Goal: Task Accomplishment & Management: Manage account settings

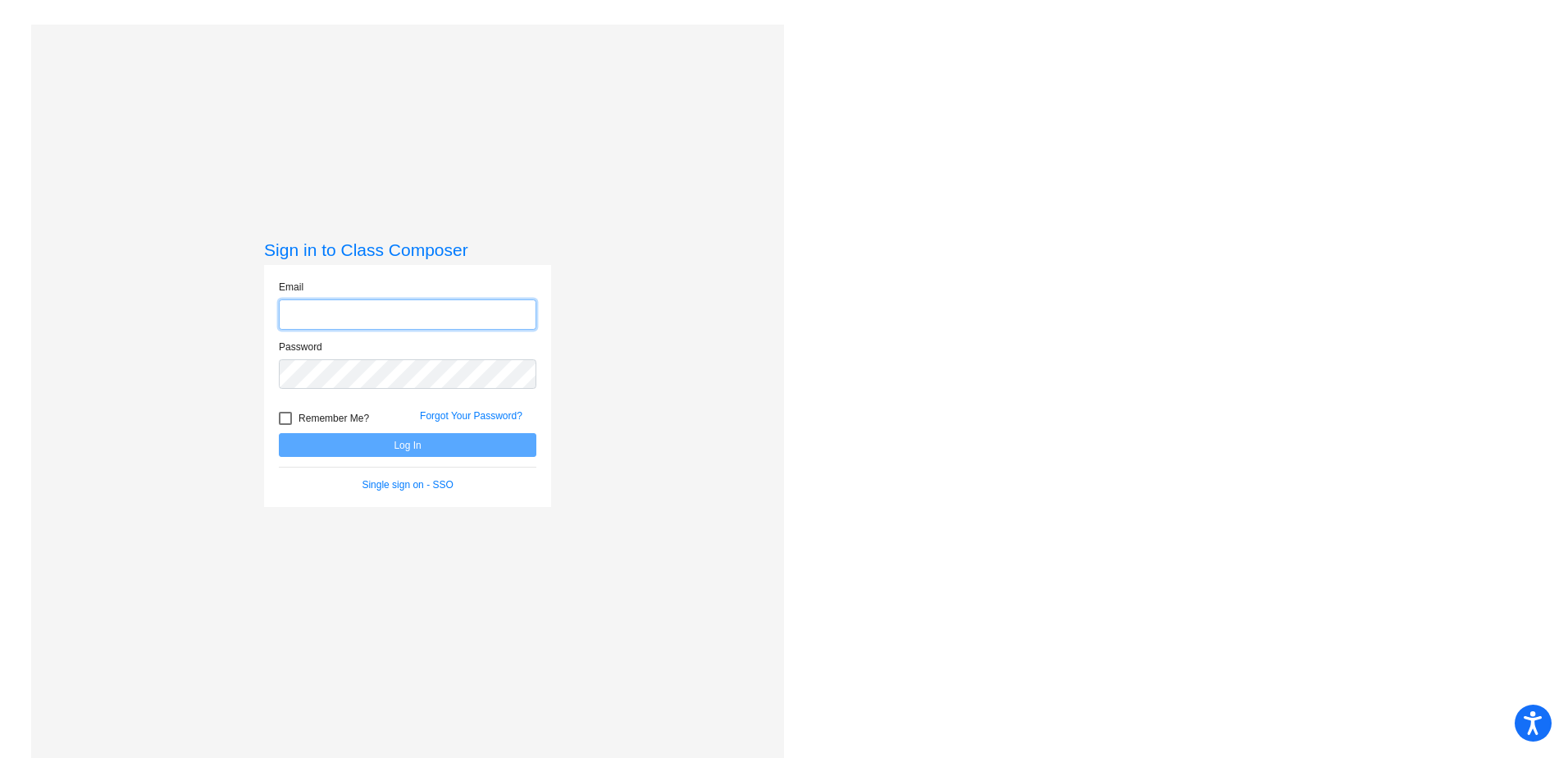
type input "[PERSON_NAME][EMAIL_ADDRESS][PERSON_NAME][DOMAIN_NAME]"
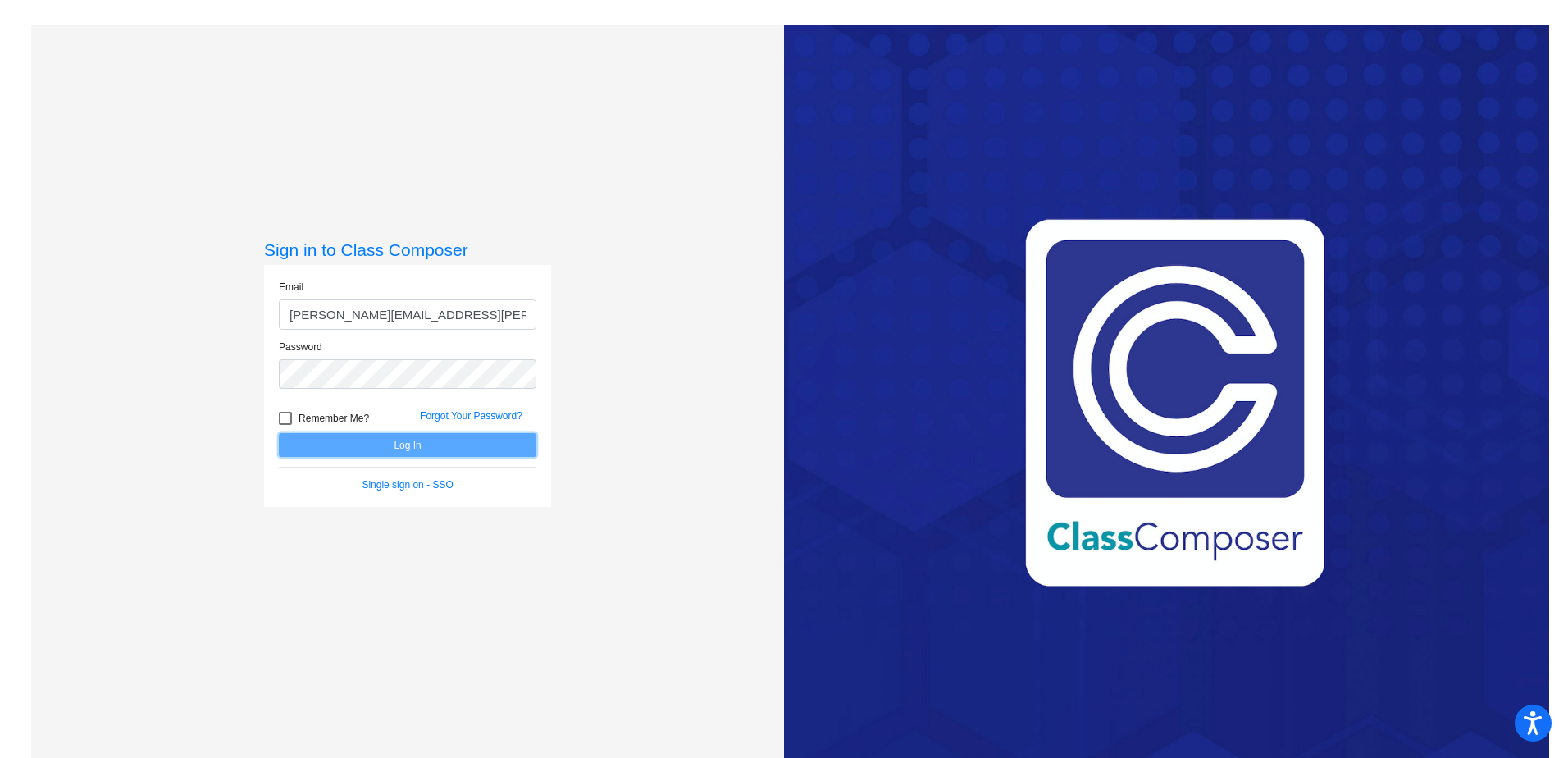
click at [414, 447] on button "Log In" at bounding box center [407, 445] width 258 height 23
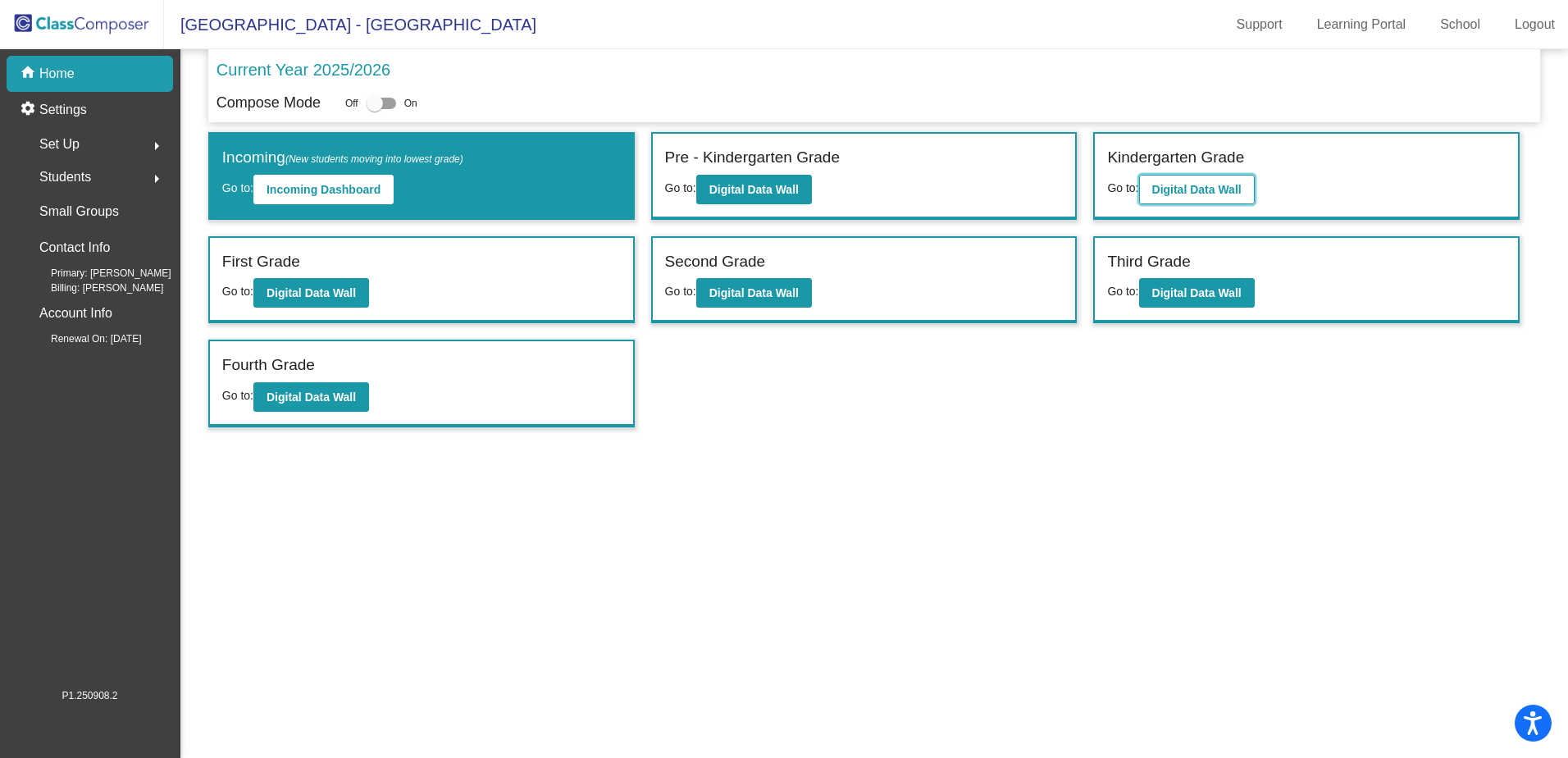
click at [1216, 190] on b "Digital Data Wall" at bounding box center [1197, 190] width 89 height 13
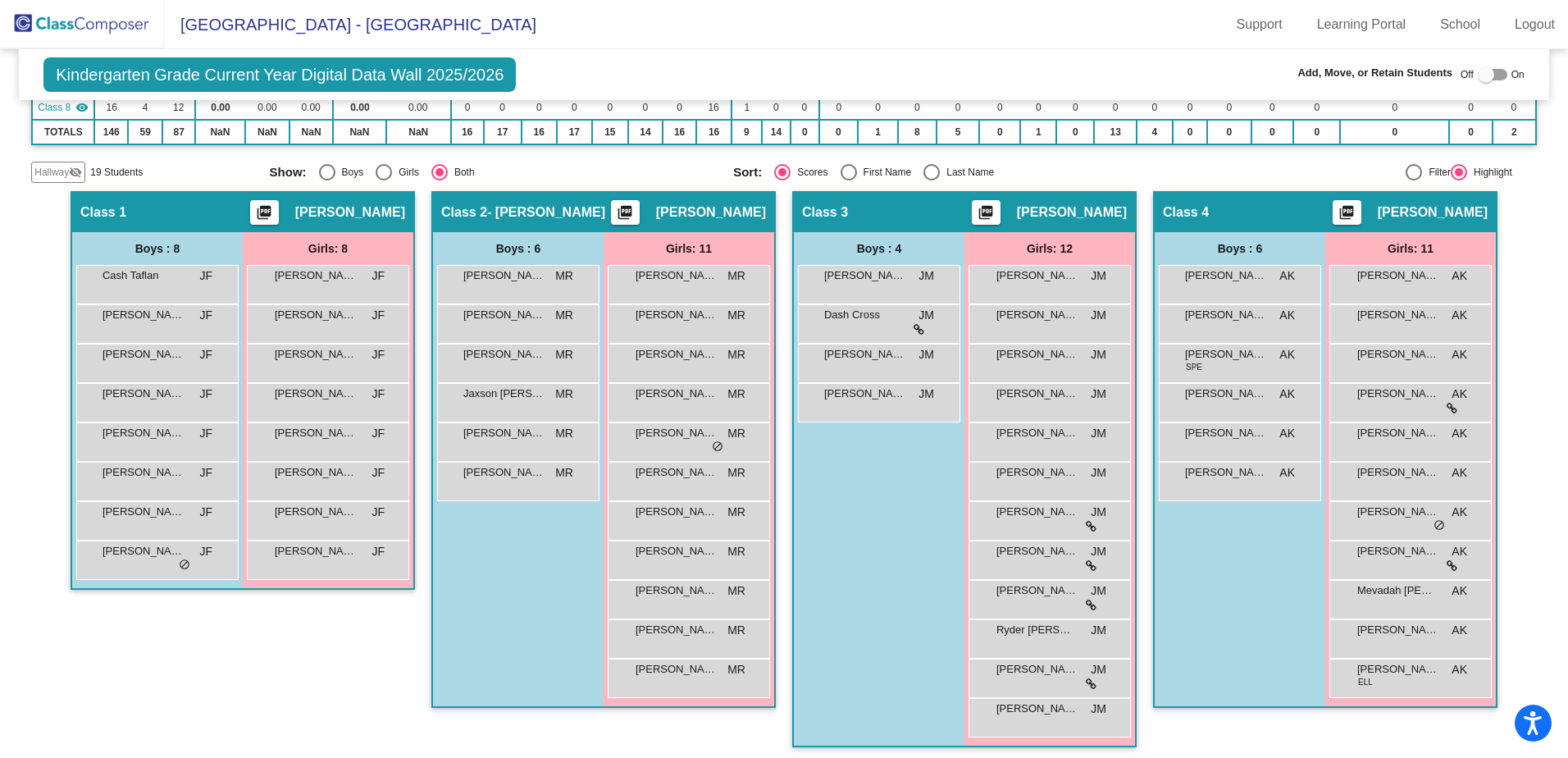
scroll to position [902, 0]
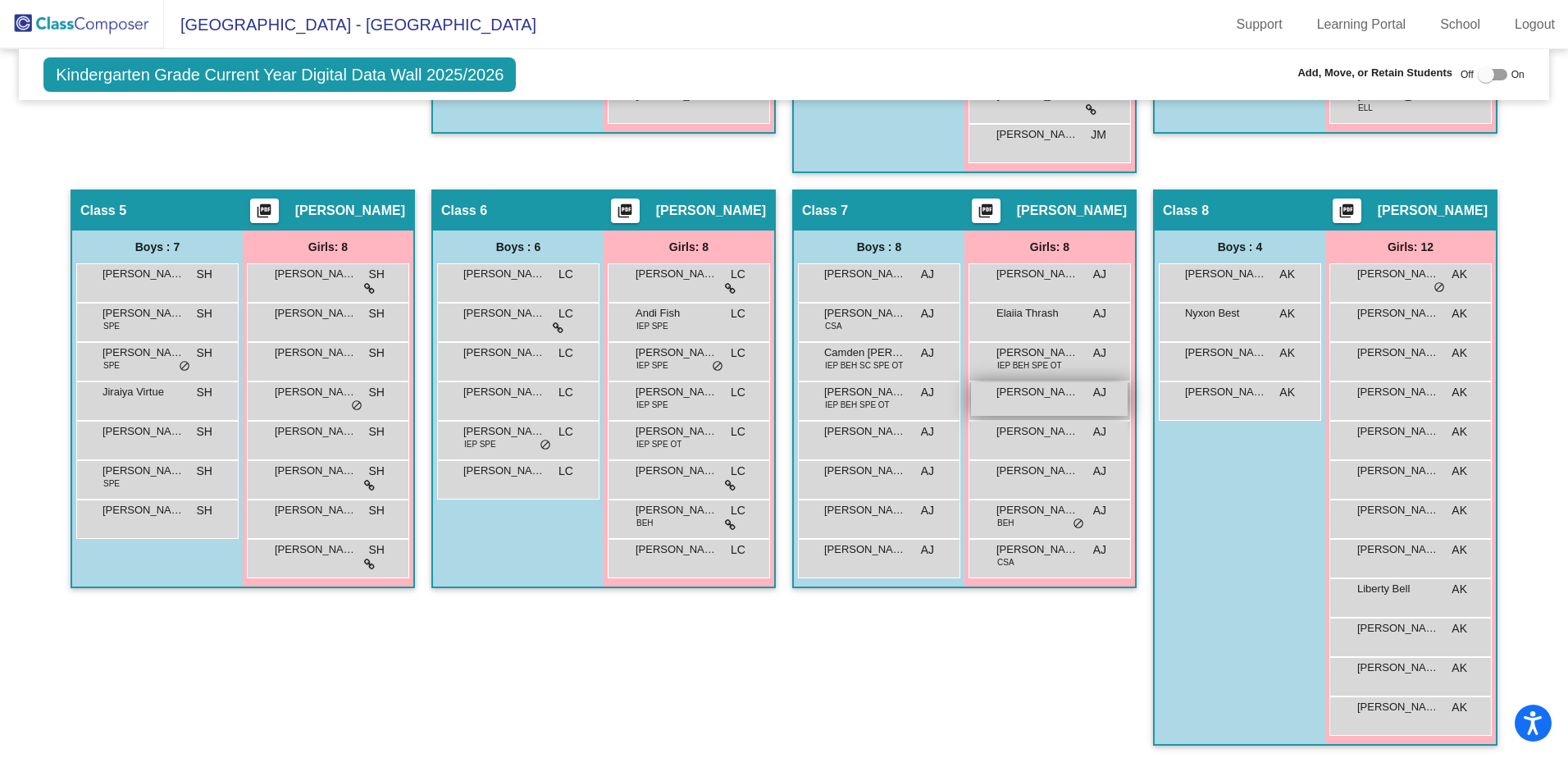
click at [1069, 389] on span "[PERSON_NAME]" at bounding box center [1037, 391] width 82 height 16
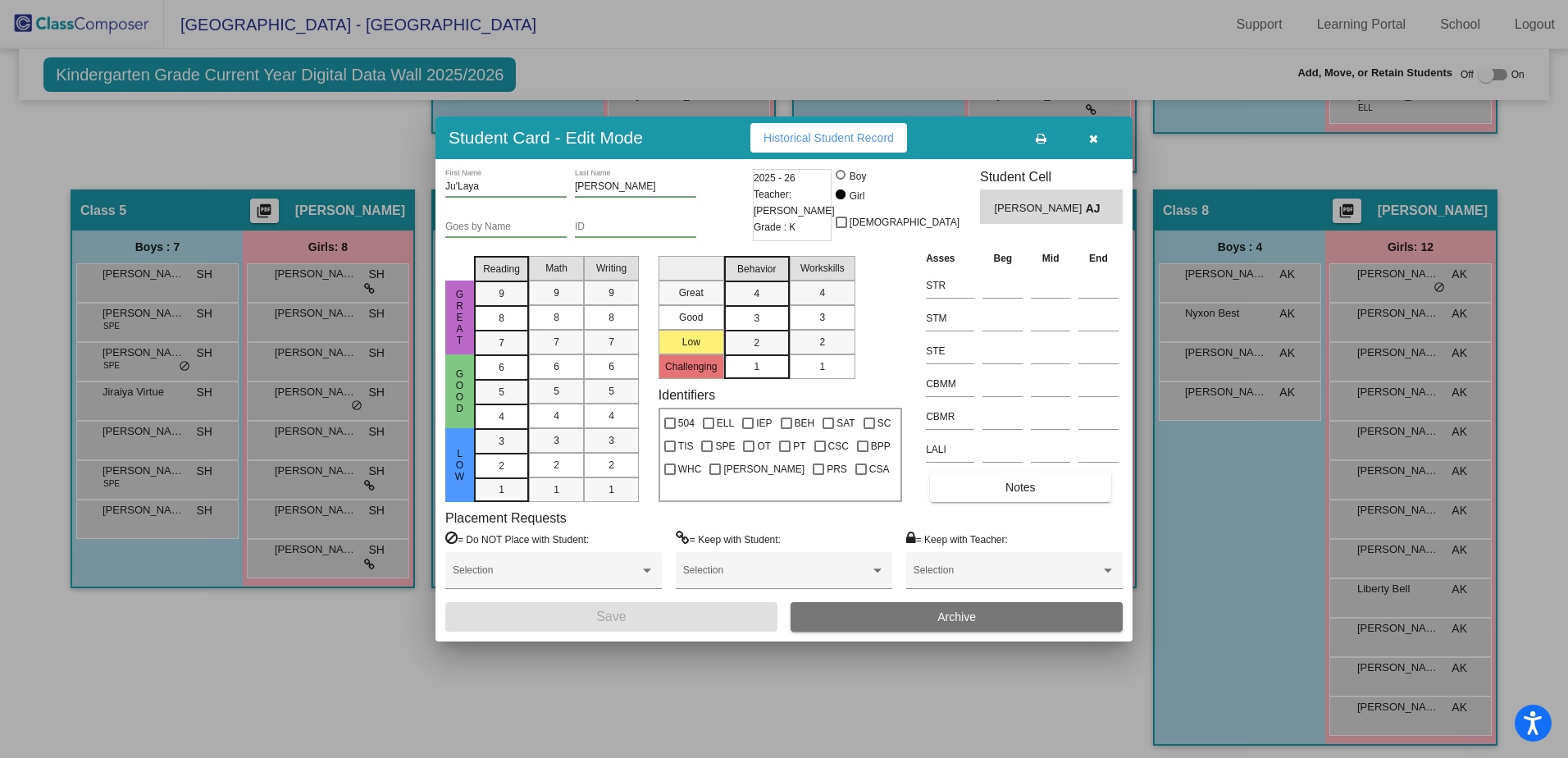
click at [937, 609] on button "Archive" at bounding box center [957, 616] width 332 height 29
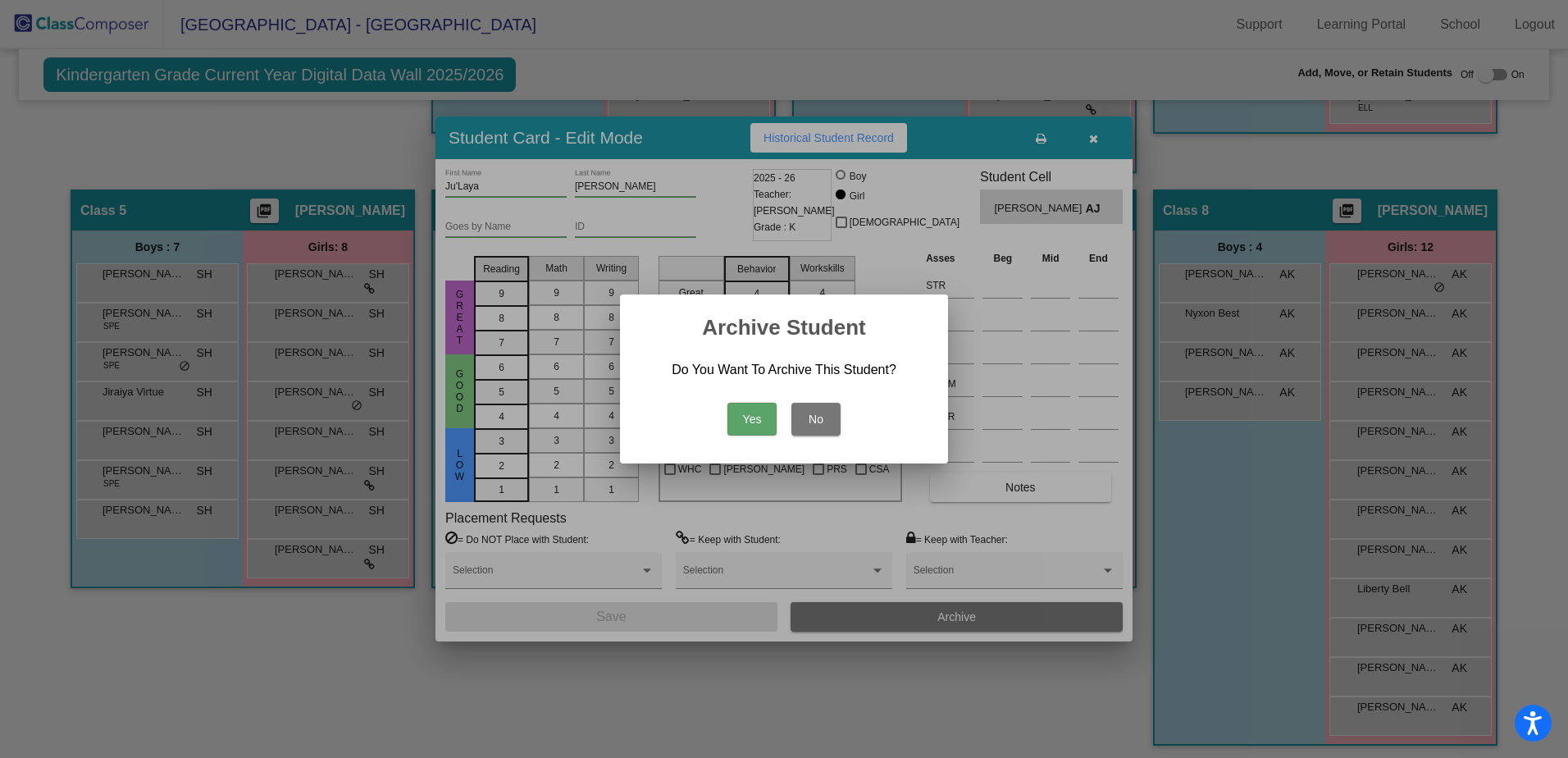
click at [756, 416] on button "Yes" at bounding box center [752, 418] width 49 height 33
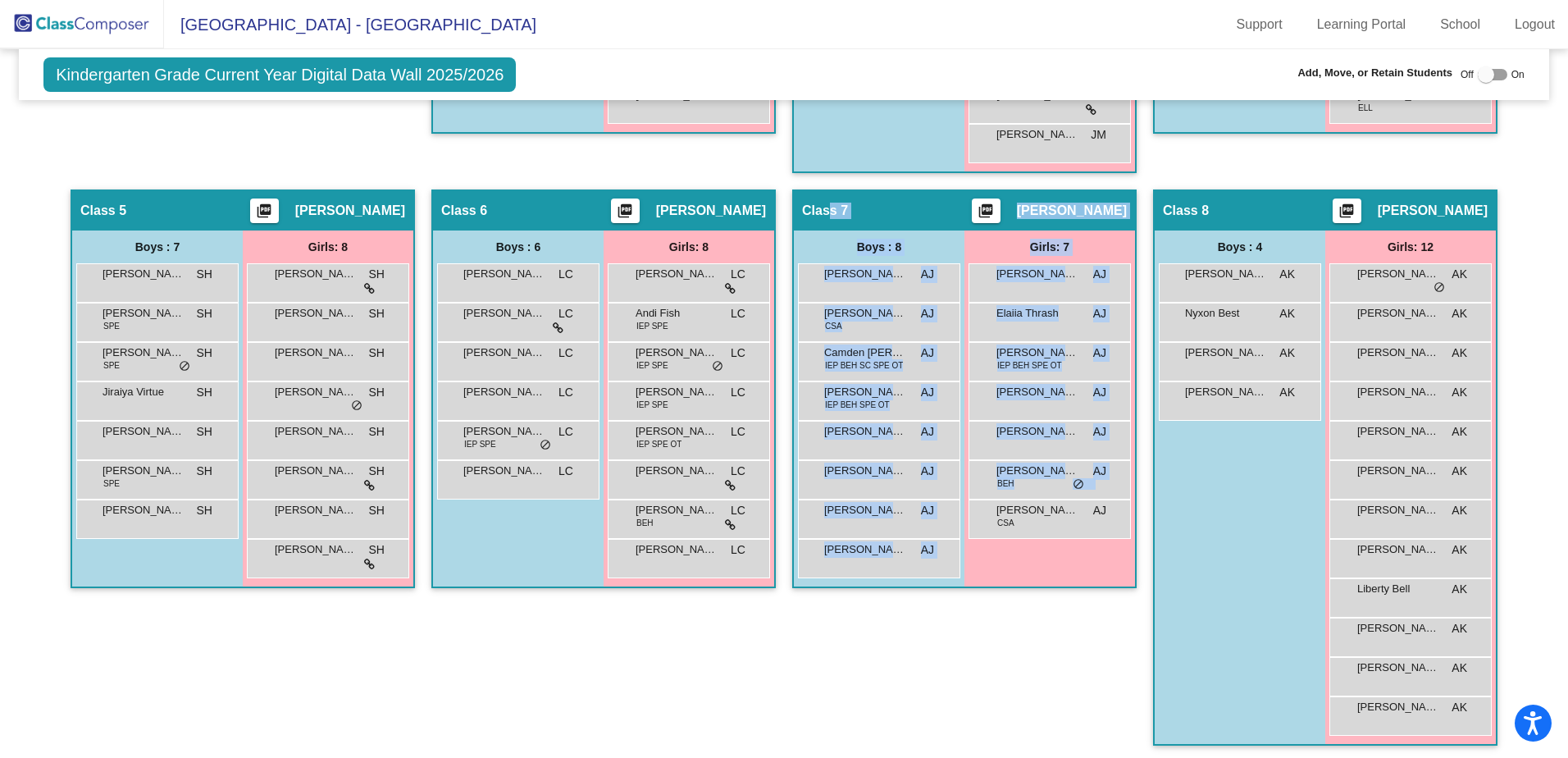
drag, startPoint x: 1101, startPoint y: 573, endPoint x: 827, endPoint y: 194, distance: 467.7
click at [827, 194] on div "Class 7 picture_as_pdf [PERSON_NAME] Add Student First Name Last Name Student I…" at bounding box center [965, 389] width 341 height 396
click at [1037, 585] on div "Girls: 7 [PERSON_NAME] lock do_not_disturb_alt Elaiia [PERSON_NAME] lock do_not…" at bounding box center [1050, 409] width 171 height 356
drag, startPoint x: 795, startPoint y: 209, endPoint x: 1023, endPoint y: 523, distance: 388.0
click at [1023, 523] on div "Class 7 picture_as_pdf [PERSON_NAME] Add Student First Name Last Name Student I…" at bounding box center [965, 389] width 341 height 396
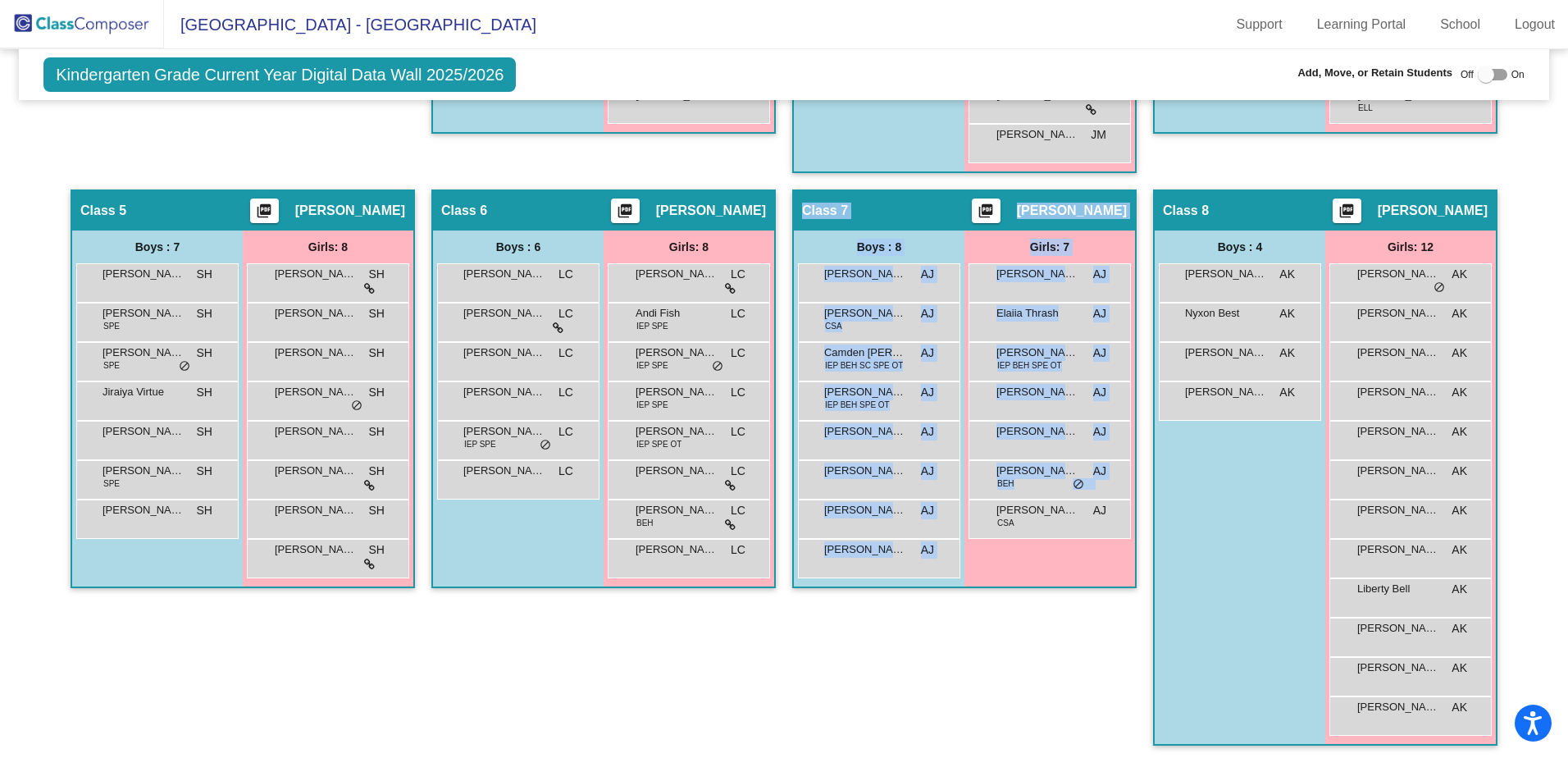
drag, startPoint x: 1023, startPoint y: 523, endPoint x: 1023, endPoint y: 593, distance: 70.0
click at [1023, 593] on app-classroom "Class 7 picture_as_pdf [PERSON_NAME] Add Student First Name Last Name Student I…" at bounding box center [964, 397] width 344 height 416
